Goal: Information Seeking & Learning: Learn about a topic

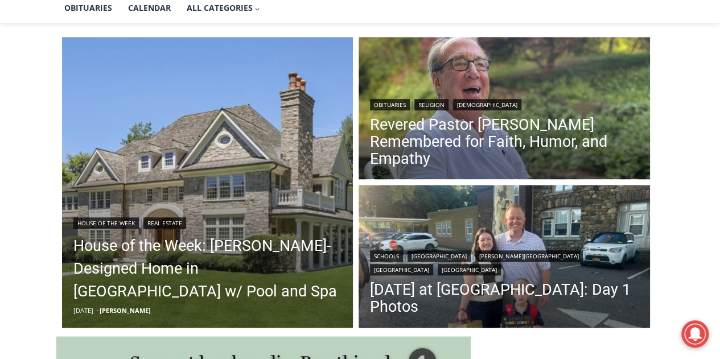
scroll to position [320, 0]
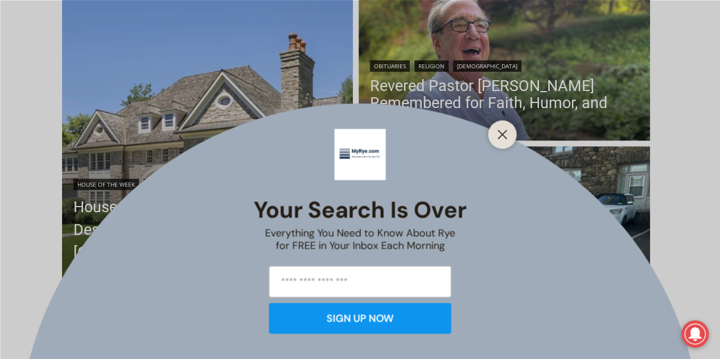
drag, startPoint x: 721, startPoint y: 32, endPoint x: 728, endPoint y: 64, distance: 32.6
click at [509, 128] on button "Close" at bounding box center [503, 134] width 16 height 16
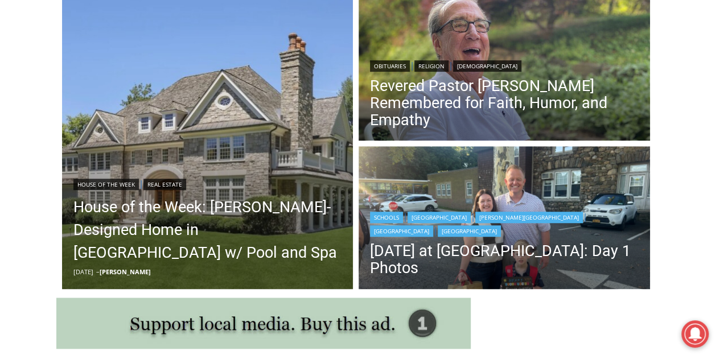
click at [457, 184] on img "Read More First Day of School at Rye City Schools: Day 1 Photos" at bounding box center [504, 219] width 291 height 146
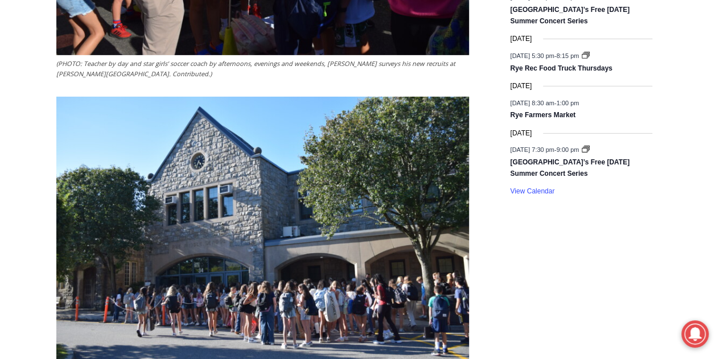
scroll to position [1819, 0]
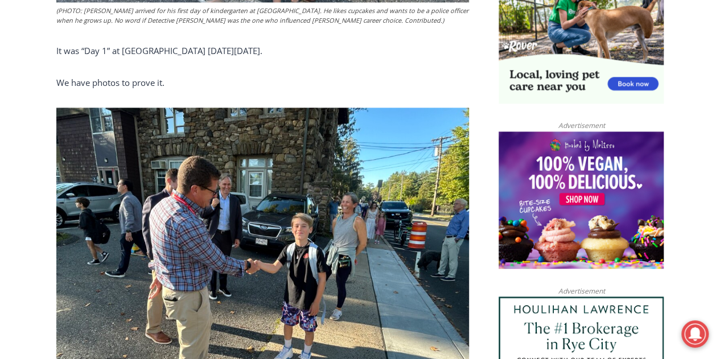
drag, startPoint x: 725, startPoint y: 28, endPoint x: 695, endPoint y: 93, distance: 72.3
